Goal: Information Seeking & Learning: Learn about a topic

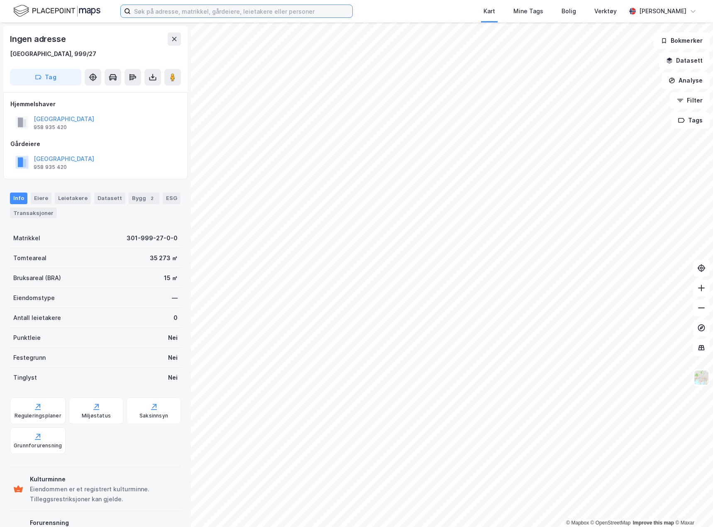
click at [174, 13] on input at bounding box center [242, 11] width 222 height 12
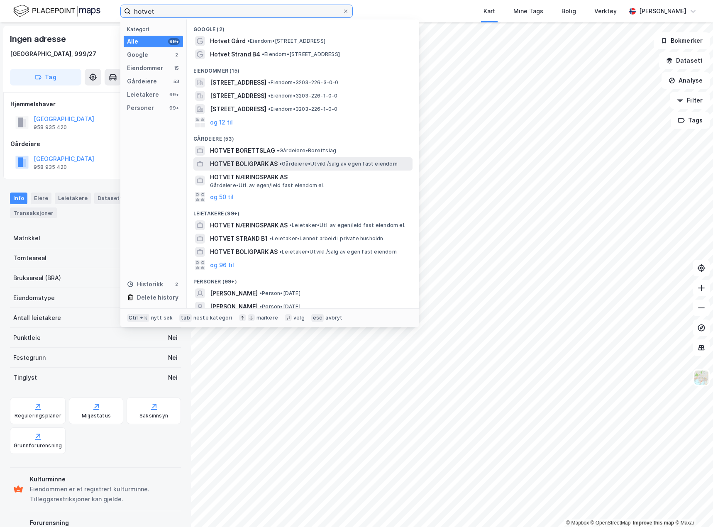
type input "hotvet"
click at [308, 160] on div "HOTVET BOLIGPARK AS • Gårdeiere • [GEOGRAPHIC_DATA]/salg av egen fast eiendom" at bounding box center [310, 164] width 201 height 10
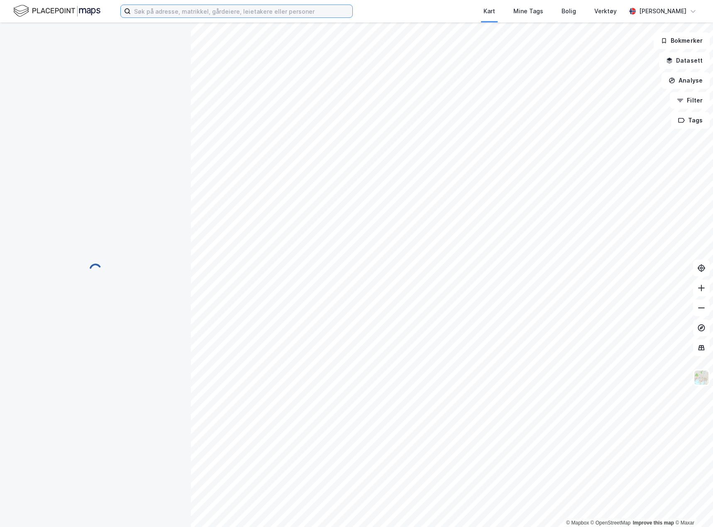
click at [203, 9] on input at bounding box center [242, 11] width 222 height 12
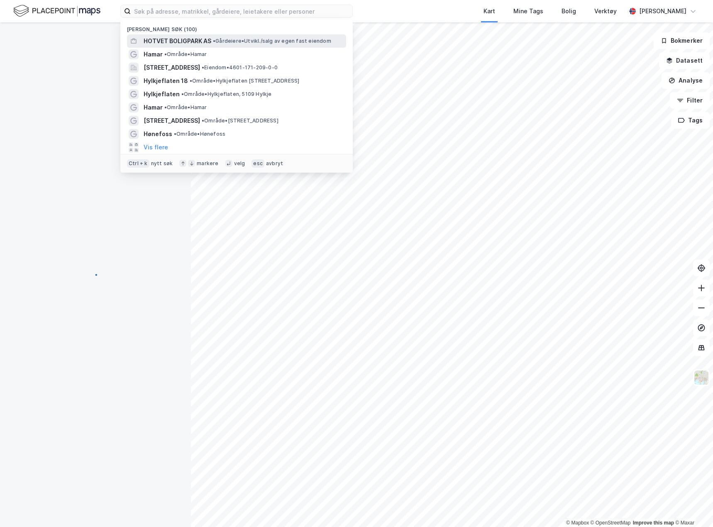
click at [191, 38] on span "HOTVET BOLIGPARK AS" at bounding box center [178, 41] width 68 height 10
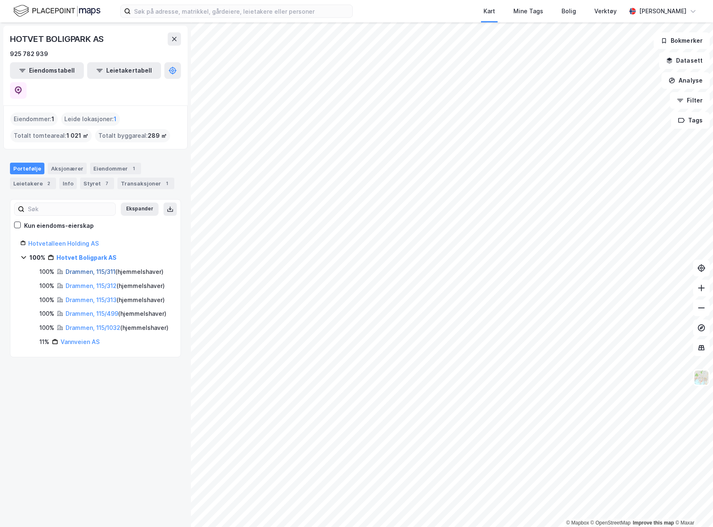
click at [109, 268] on link "Drammen, 115/311" at bounding box center [91, 271] width 50 height 7
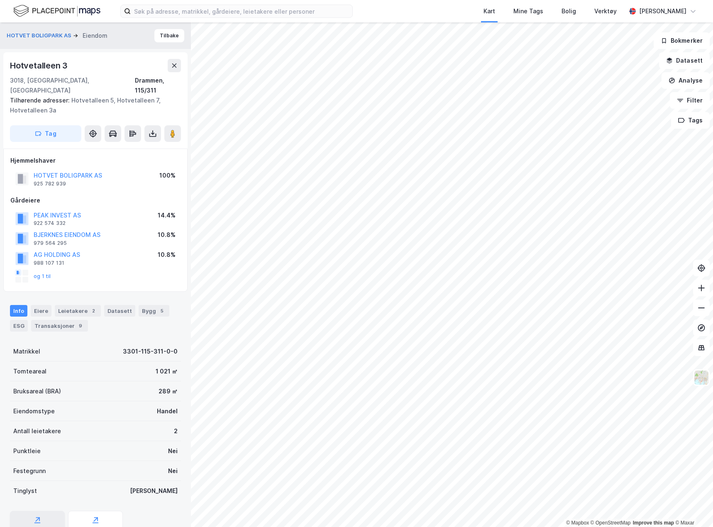
click at [50, 511] on div "Geoinnsyn" at bounding box center [37, 524] width 55 height 27
